Goal: Answer question/provide support

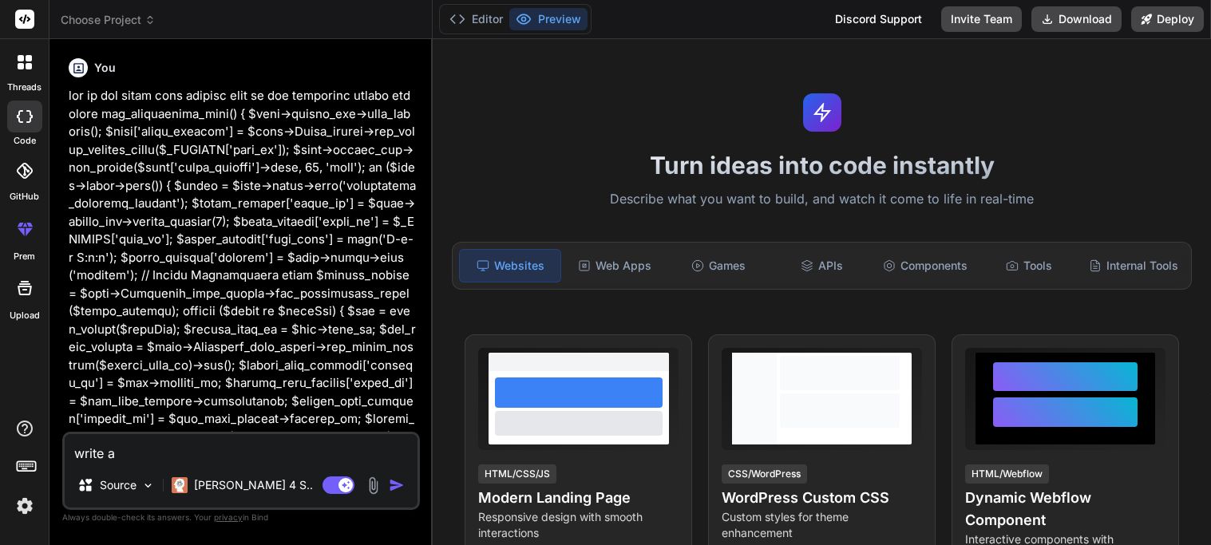
type textarea "write a"
type textarea "x"
type textarea "write a d"
type textarea "x"
type textarea "write a de"
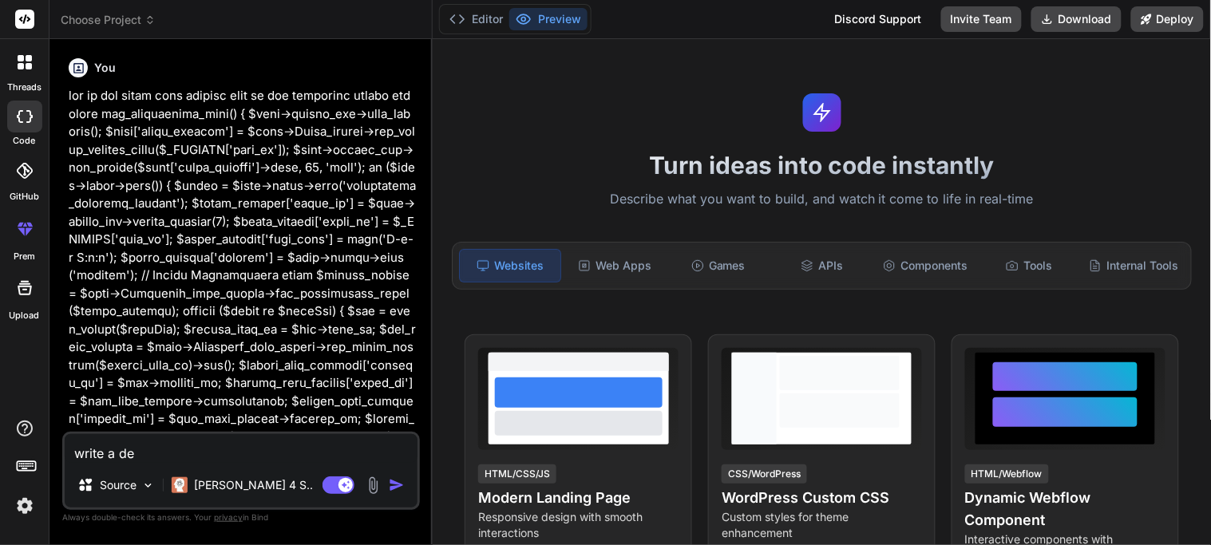
type textarea "x"
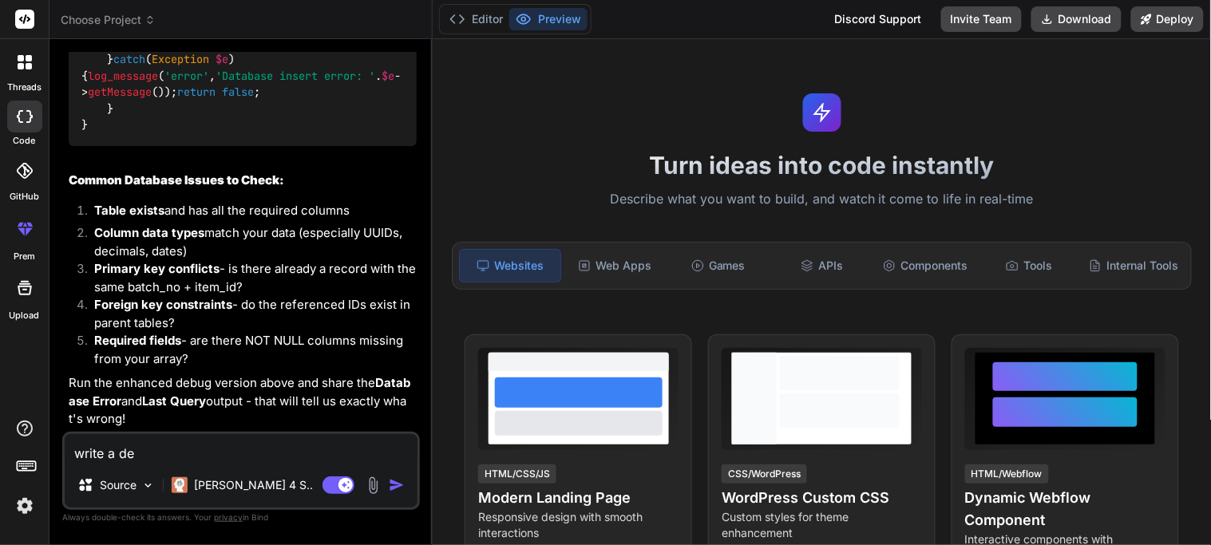
type textarea "write a deb"
type textarea "x"
type textarea "write a debu"
type textarea "x"
type textarea "write a debug"
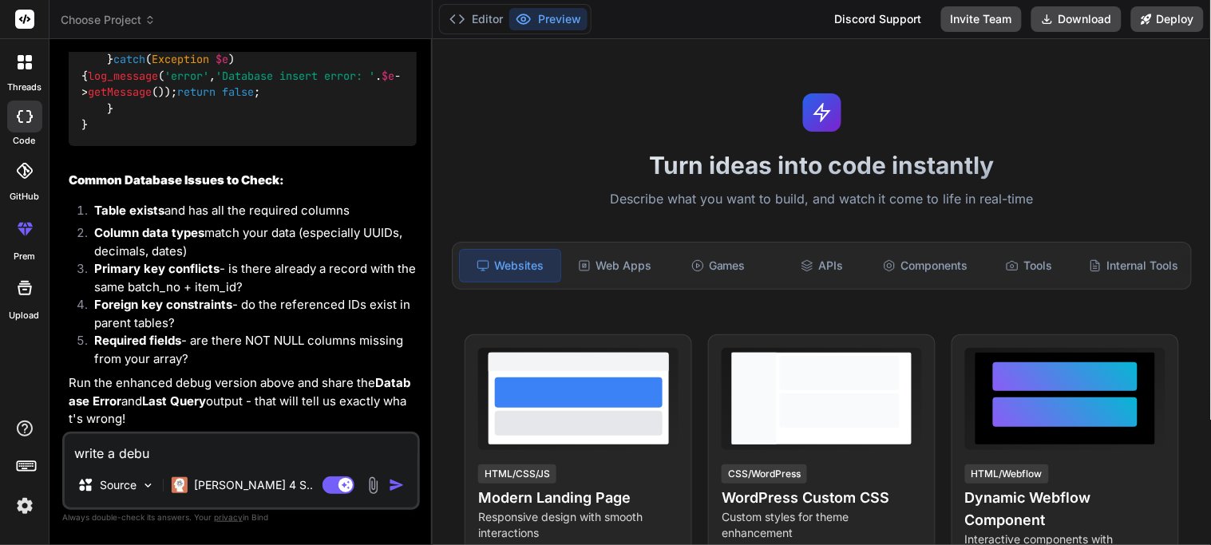
type textarea "x"
type textarea "write a debug"
type textarea "x"
type textarea "write a debug f"
type textarea "x"
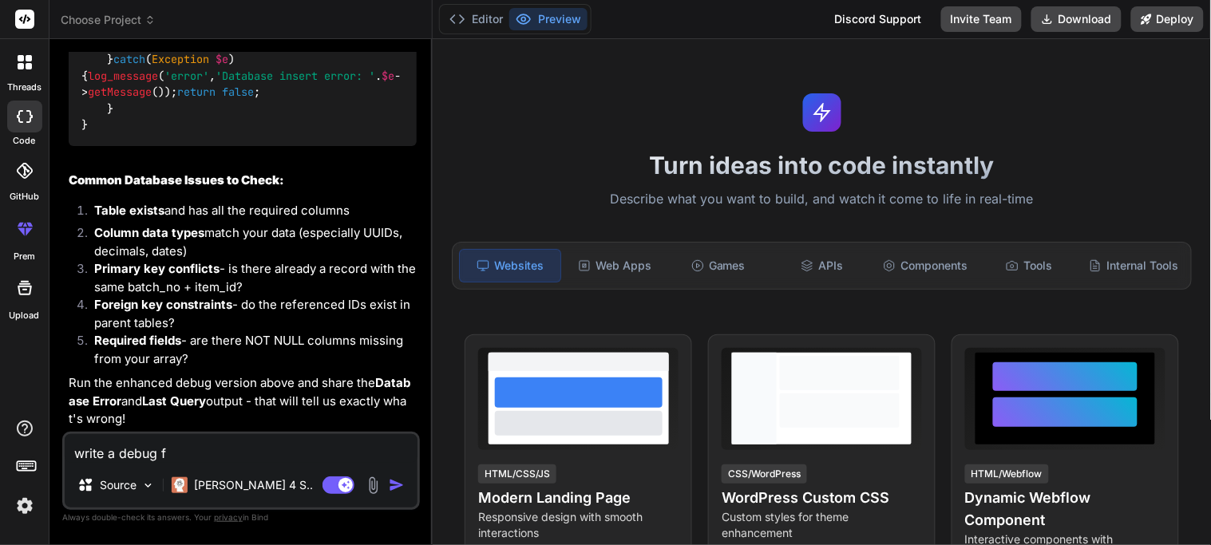
type textarea "write a debug fo"
type textarea "x"
type textarea "write a debug for"
type textarea "x"
type textarea "write a debug for"
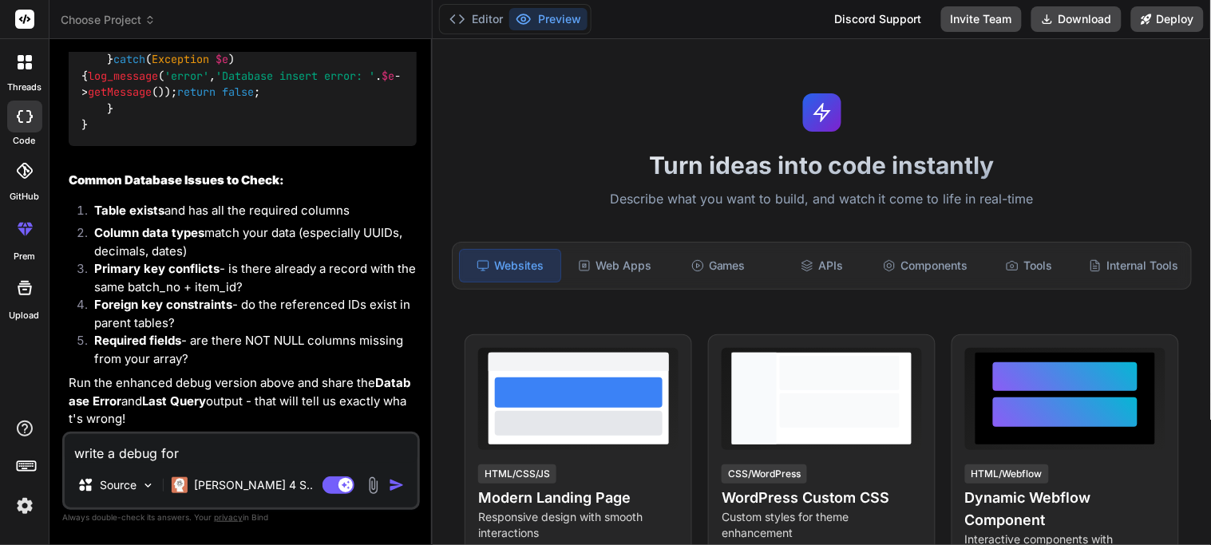
type textarea "x"
type textarea "write a debug for t"
type textarea "x"
type textarea "write a debug for th"
type textarea "x"
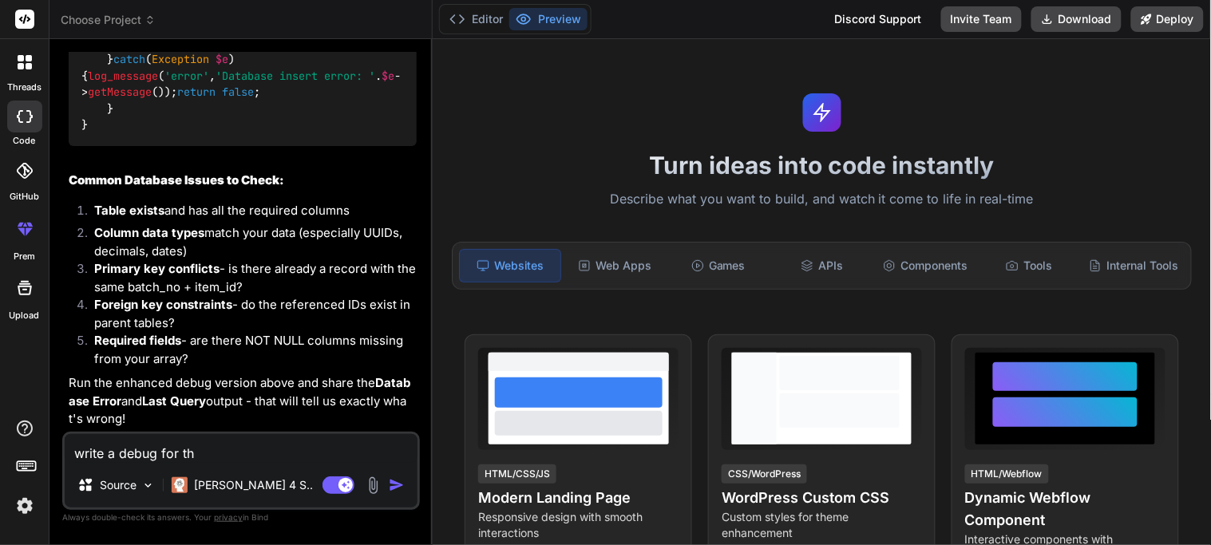
type textarea "write a debug for thi"
type textarea "x"
type textarea "write a debug for this"
type textarea "x"
type textarea "write a debug for this"
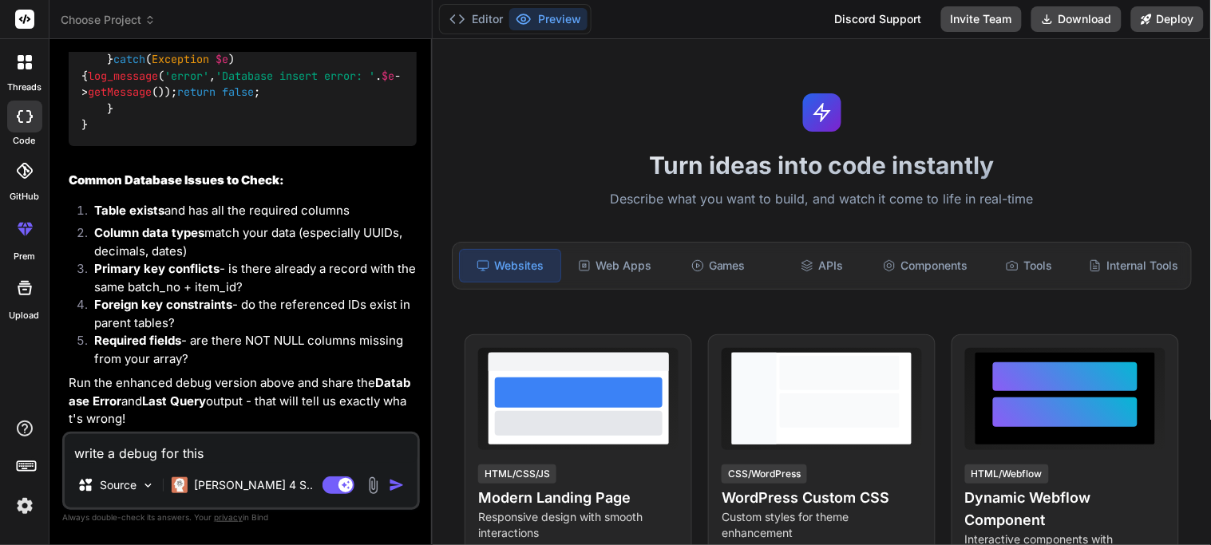
type textarea "x"
type textarea "write a debug for this t"
type textarea "x"
type textarea "write a debug for this to"
type textarea "x"
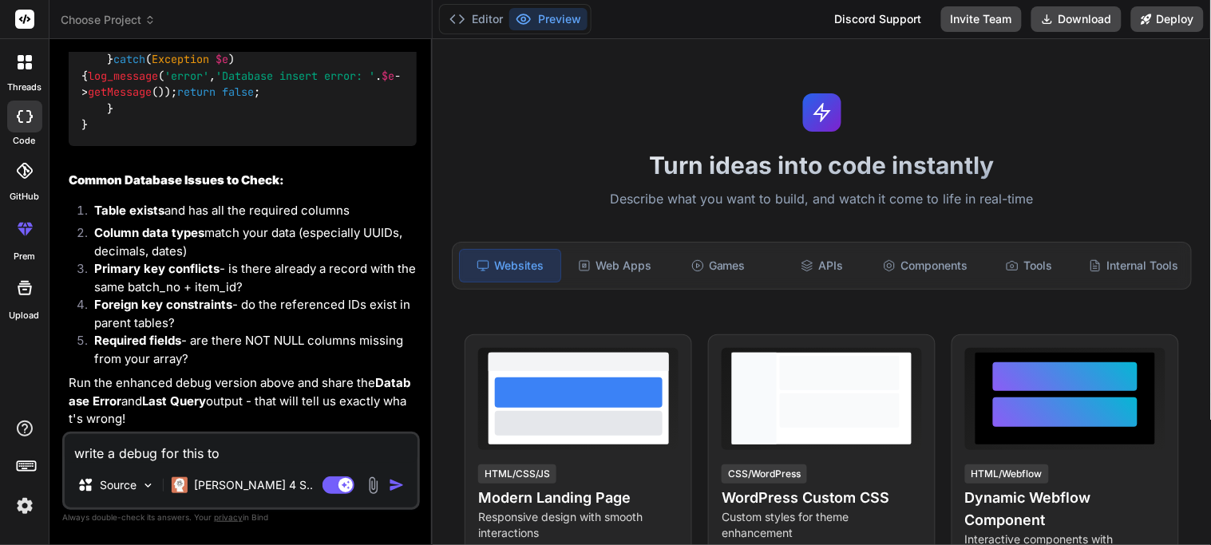
type textarea "write a debug for this too"
type textarea "x"
type textarea "write a debug for this too"
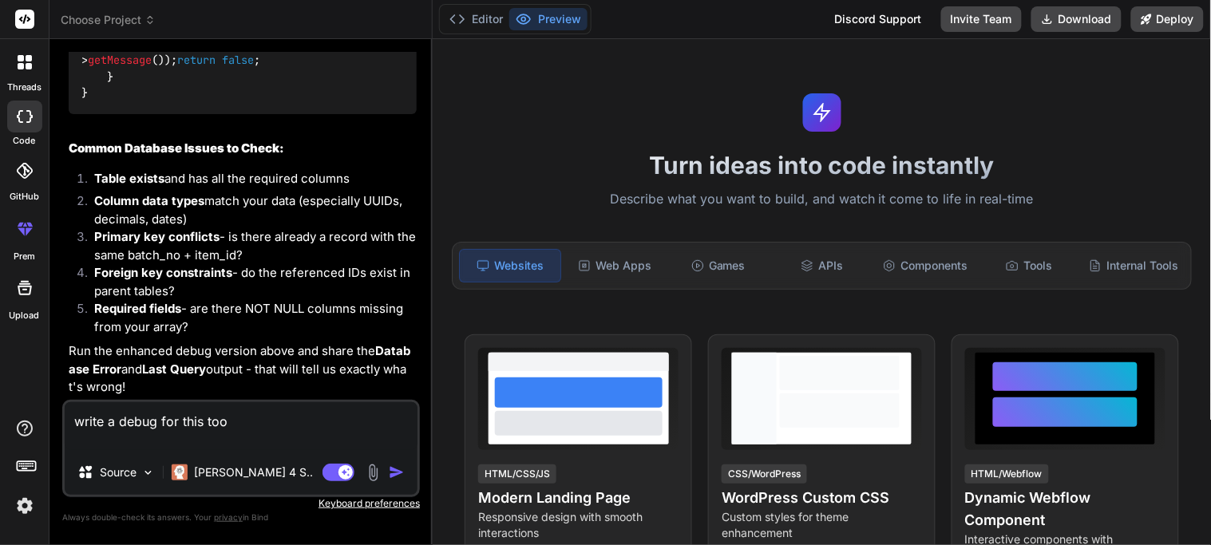
type textarea "x"
type textarea "write a debug for this too if($this->input->post()) { // Get form data $single_…"
type textarea "x"
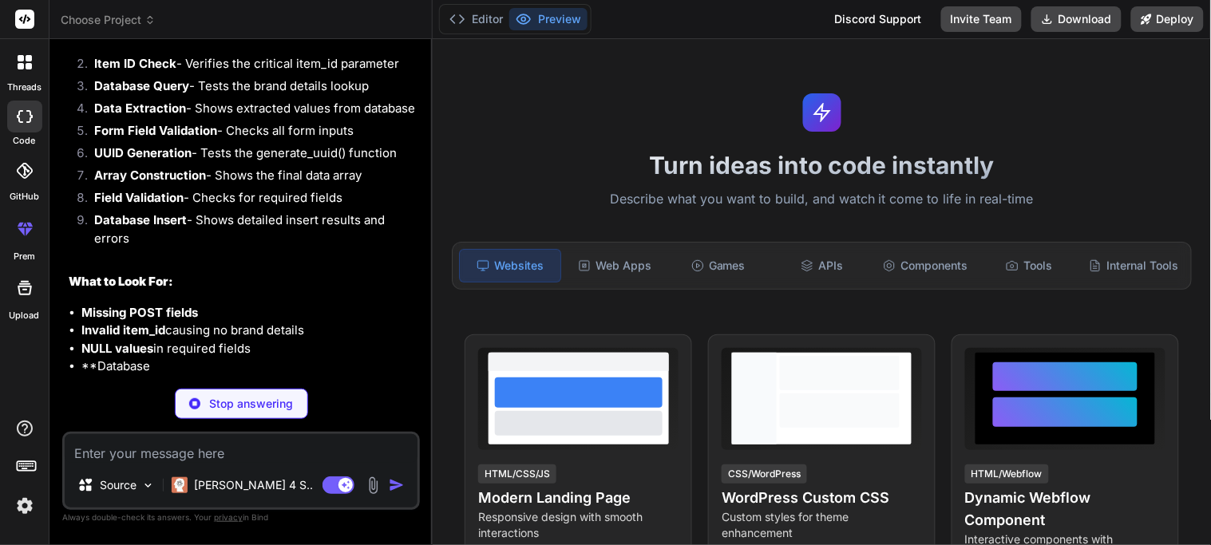
scroll to position [11394, 0]
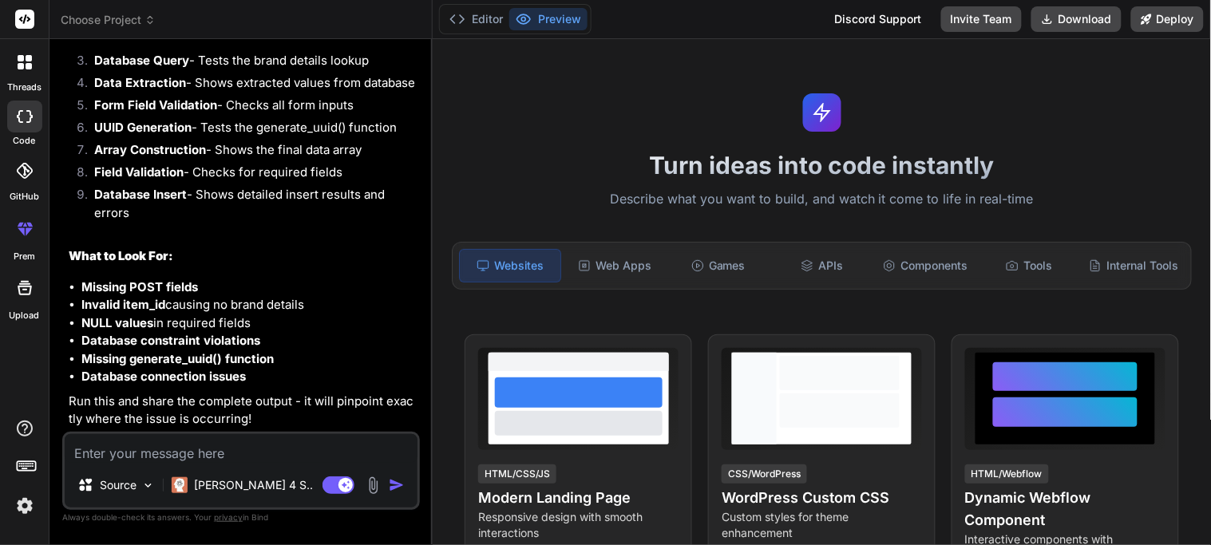
type textarea "x"
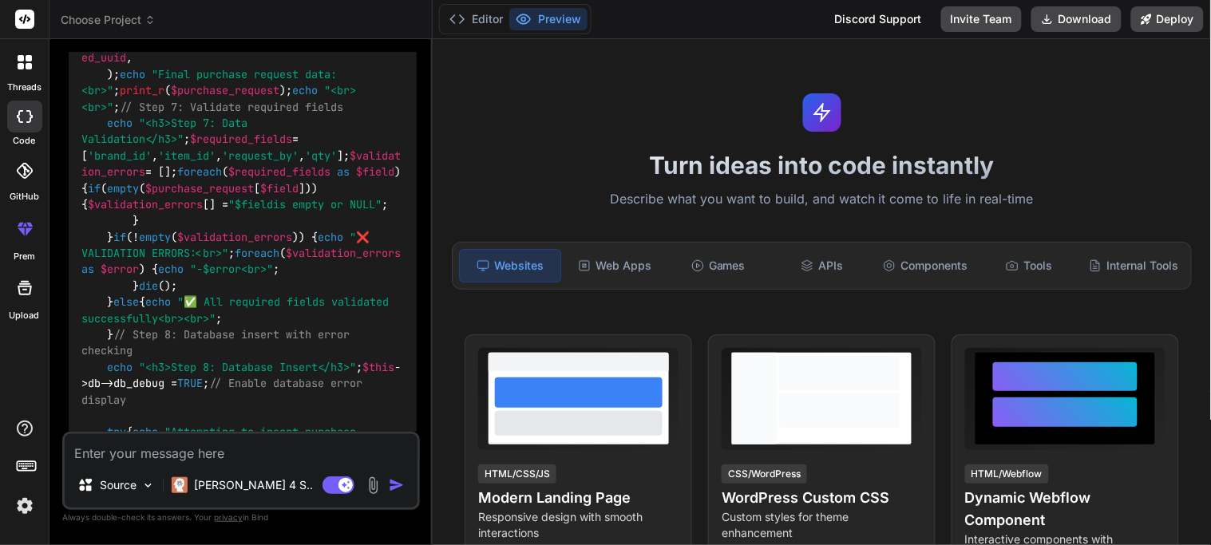
scroll to position [8378, 0]
